Goal: Information Seeking & Learning: Find specific fact

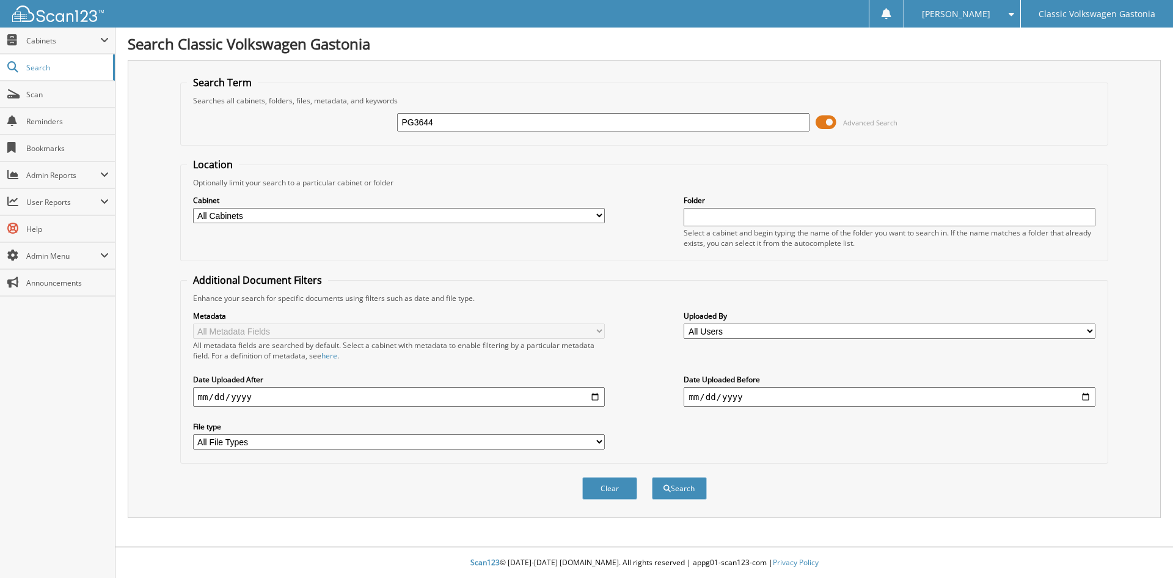
type input "PG3644"
click at [652, 477] on button "Search" at bounding box center [679, 488] width 55 height 23
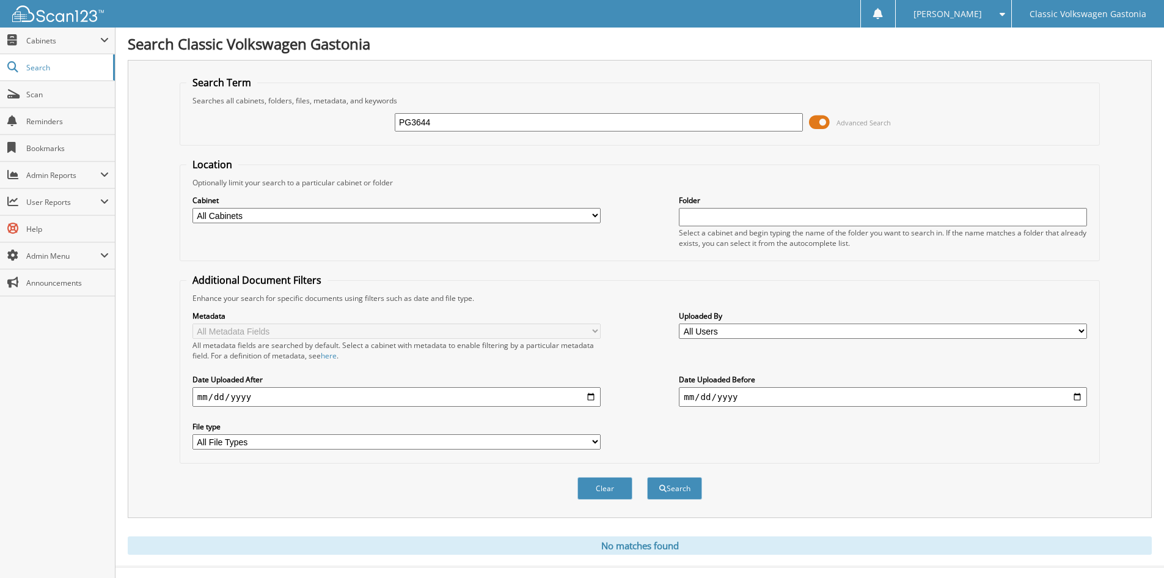
drag, startPoint x: 435, startPoint y: 122, endPoint x: 386, endPoint y: 123, distance: 48.3
click at [386, 123] on div "PG3644 Advanced Search" at bounding box center [639, 122] width 907 height 33
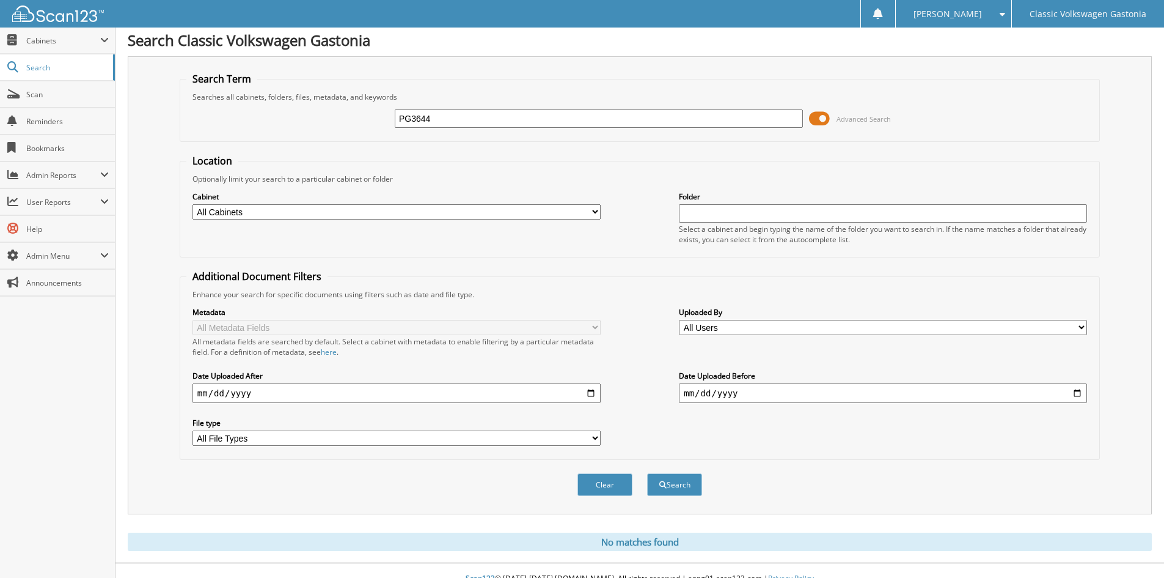
scroll to position [3, 0]
type input "33572"
click at [647, 474] on button "Search" at bounding box center [674, 485] width 55 height 23
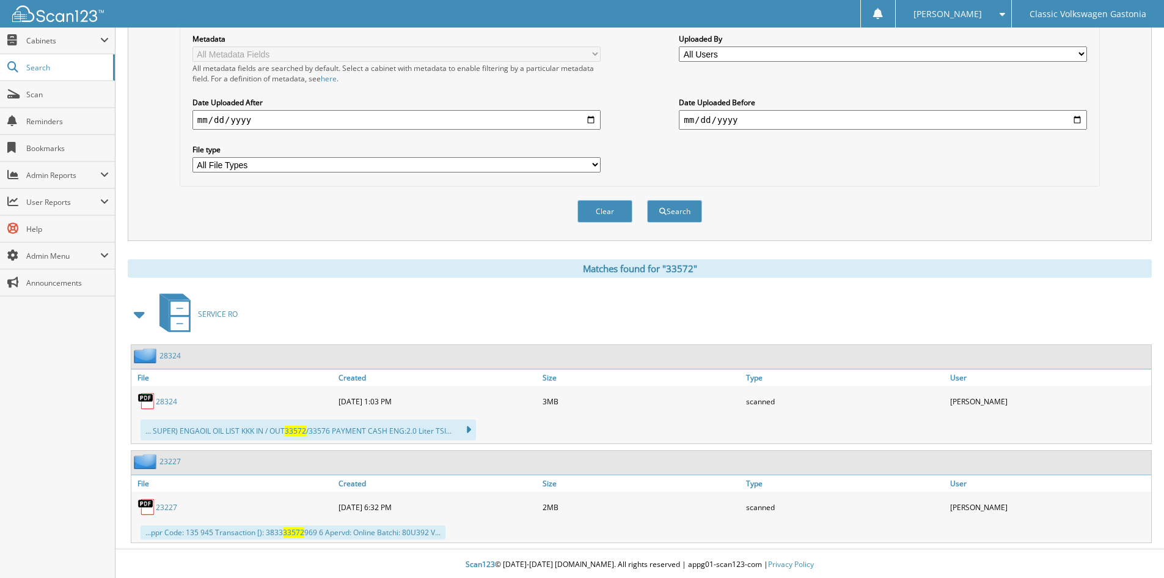
scroll to position [279, 0]
